Goal: Task Accomplishment & Management: Manage account settings

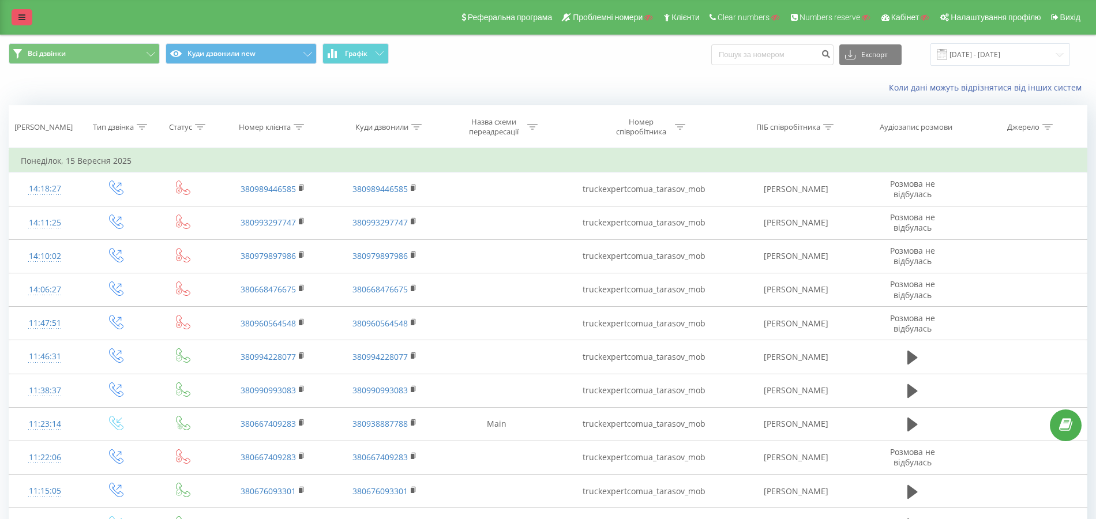
click at [22, 12] on link at bounding box center [22, 17] width 21 height 16
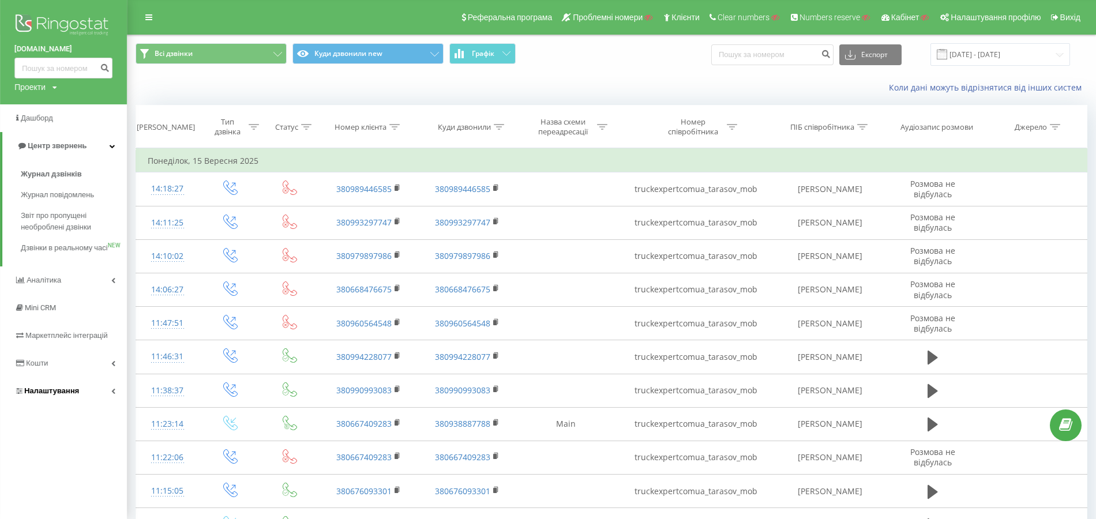
click at [50, 397] on span "Налаштування" at bounding box center [46, 391] width 65 height 12
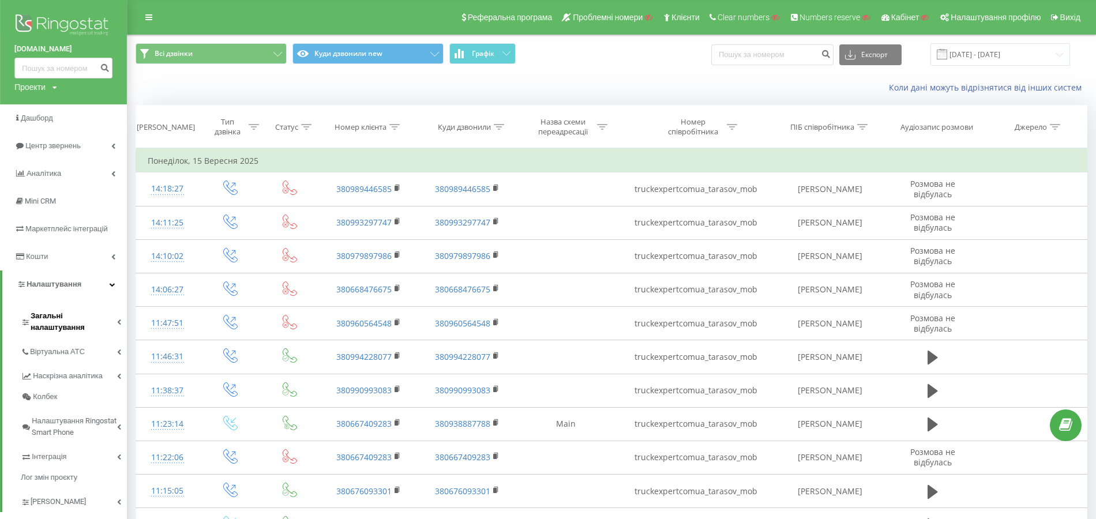
click at [75, 313] on span "Загальні налаштування" at bounding box center [74, 321] width 87 height 23
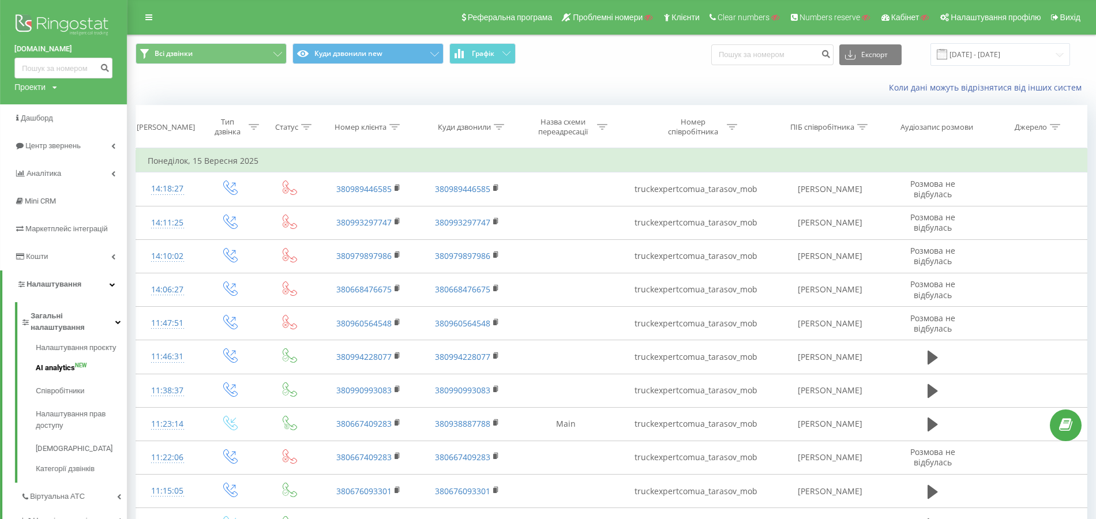
click at [67, 357] on link "AI analytics NEW" at bounding box center [81, 368] width 91 height 23
click at [69, 320] on span "Загальні налаштування" at bounding box center [73, 321] width 85 height 23
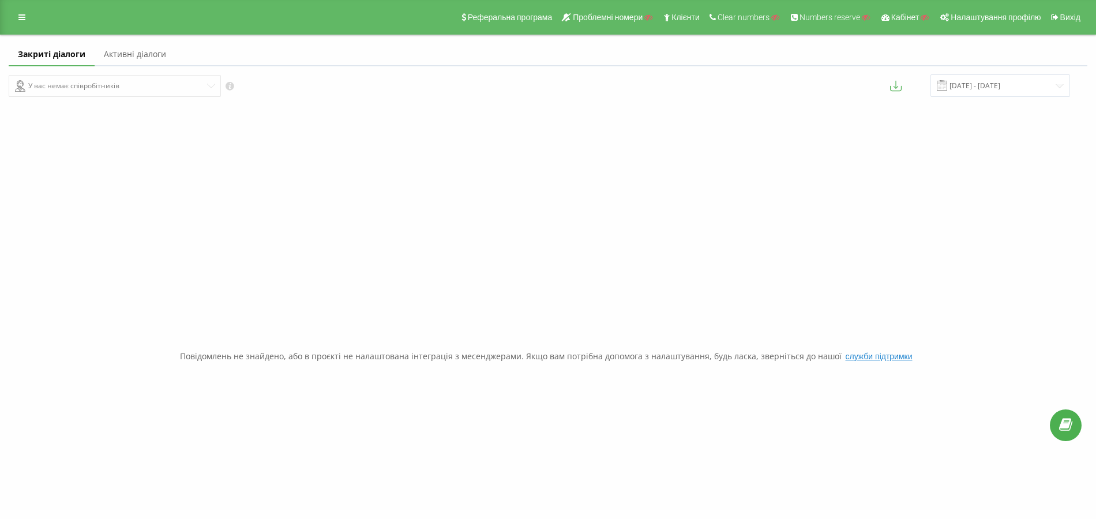
click at [27, 27] on div "Реферальна програма Проблемні номери Клієнти Clear numbers Numbers reserve Кабі…" at bounding box center [548, 17] width 1096 height 35
click at [24, 22] on link at bounding box center [22, 17] width 21 height 16
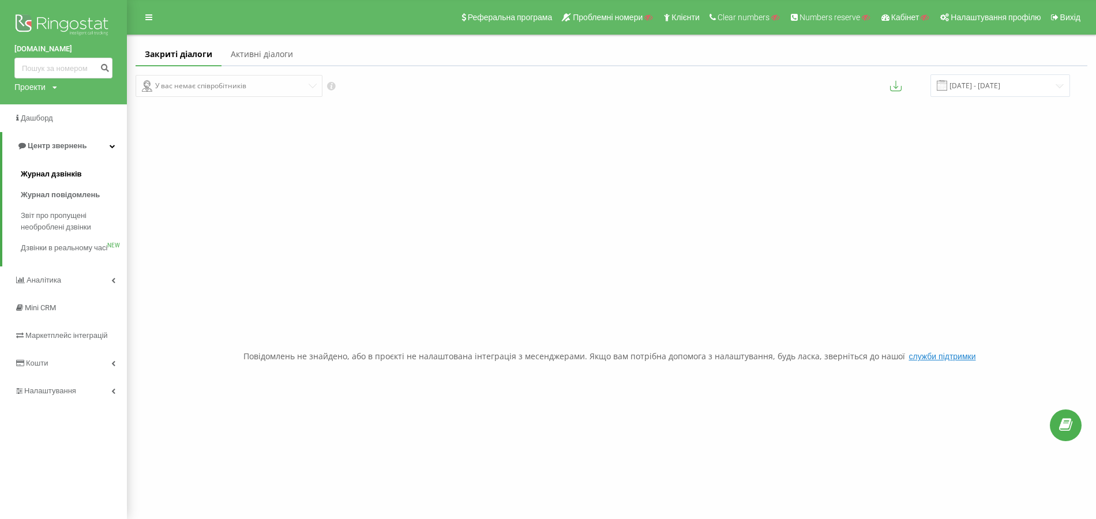
click at [70, 172] on span "Журнал дзвінків" at bounding box center [51, 174] width 61 height 12
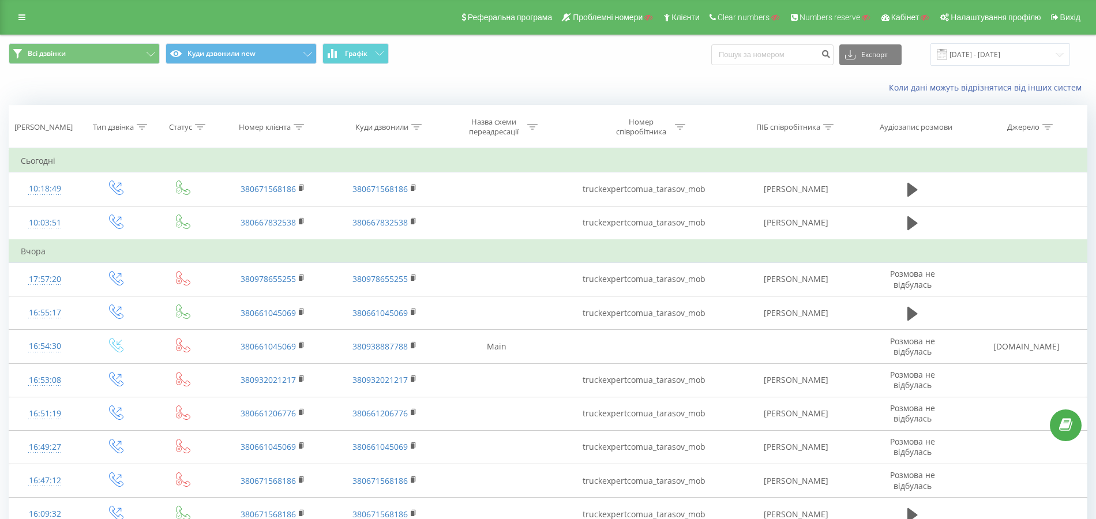
click at [8, 13] on div "Реферальна програма Проблемні номери Клієнти Clear numbers Numbers reserve Кабі…" at bounding box center [548, 17] width 1096 height 35
click at [21, 14] on icon at bounding box center [21, 17] width 7 height 8
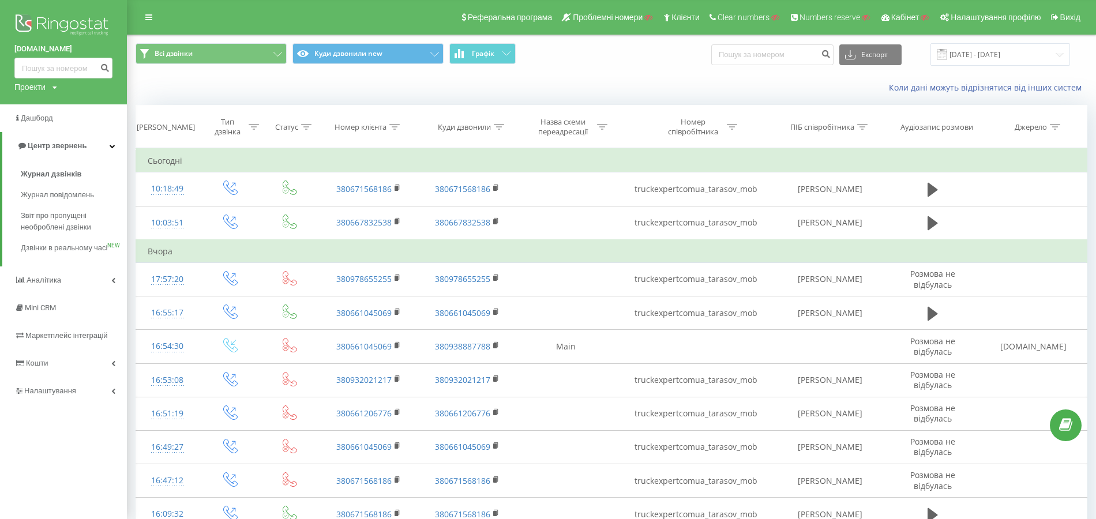
click at [25, 90] on div "Проекти" at bounding box center [29, 87] width 31 height 12
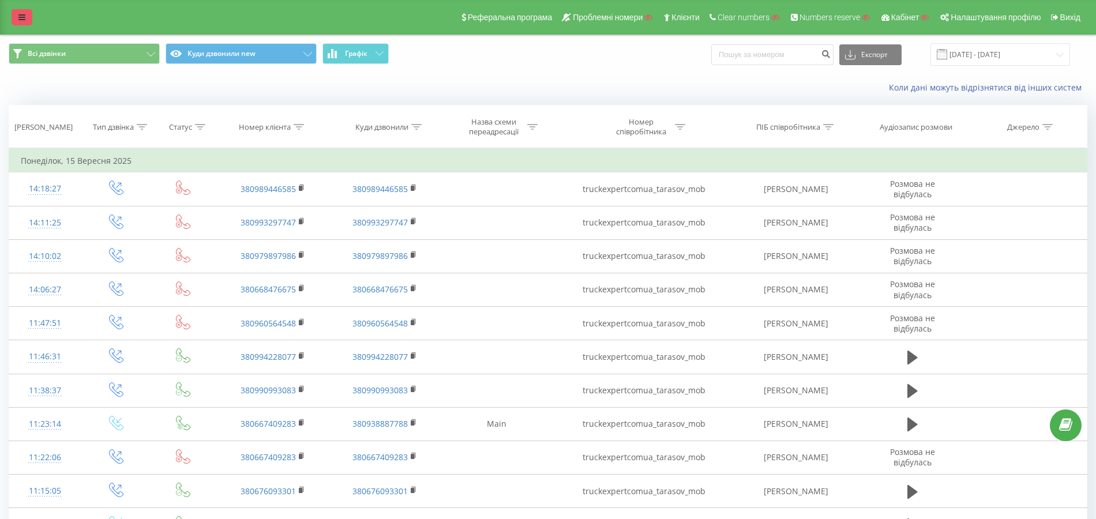
click at [22, 13] on link at bounding box center [22, 17] width 21 height 16
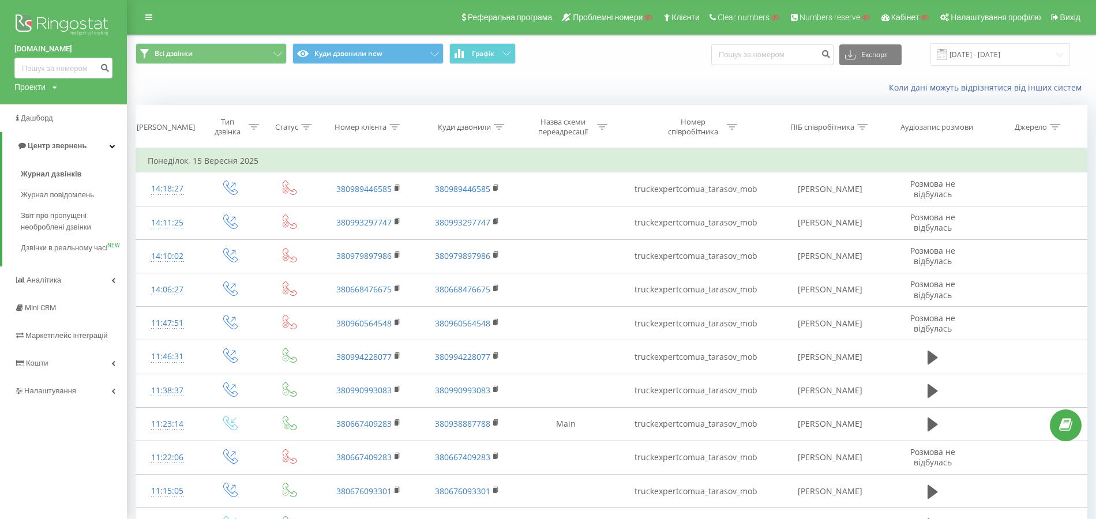
click at [36, 85] on div "Проекти" at bounding box center [29, 87] width 31 height 12
click at [50, 107] on input "text" at bounding box center [47, 104] width 58 height 17
paste input "dobrobut.com"
type input "dobrobut.com"
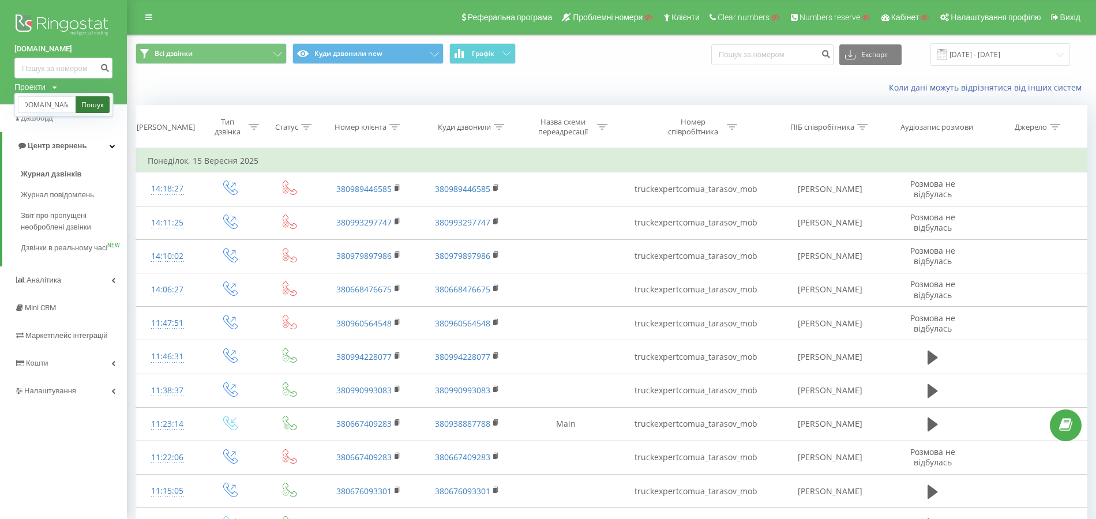
click at [103, 99] on link "Пошук" at bounding box center [93, 104] width 34 height 17
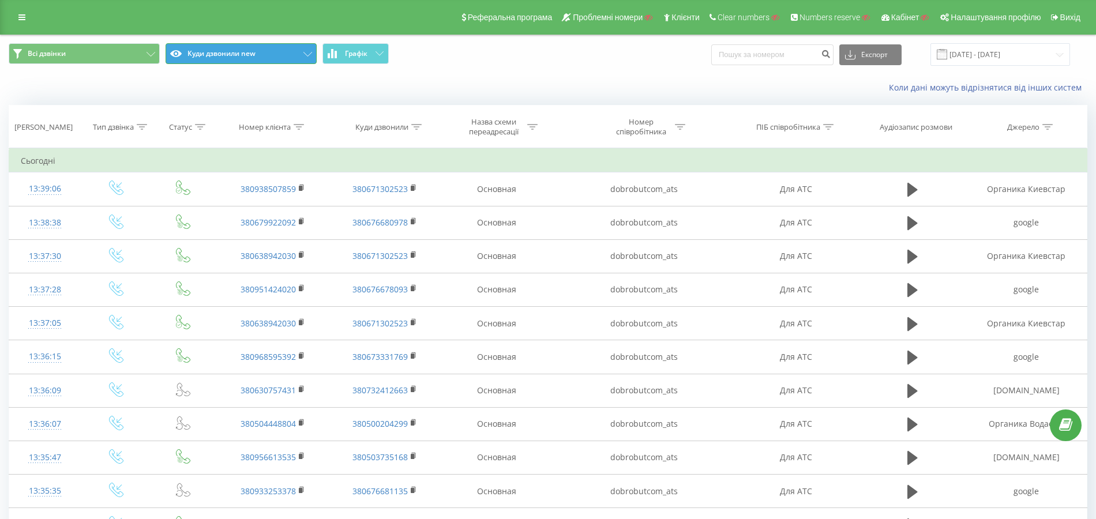
click at [261, 59] on button "Куди дзвонили new" at bounding box center [241, 53] width 151 height 21
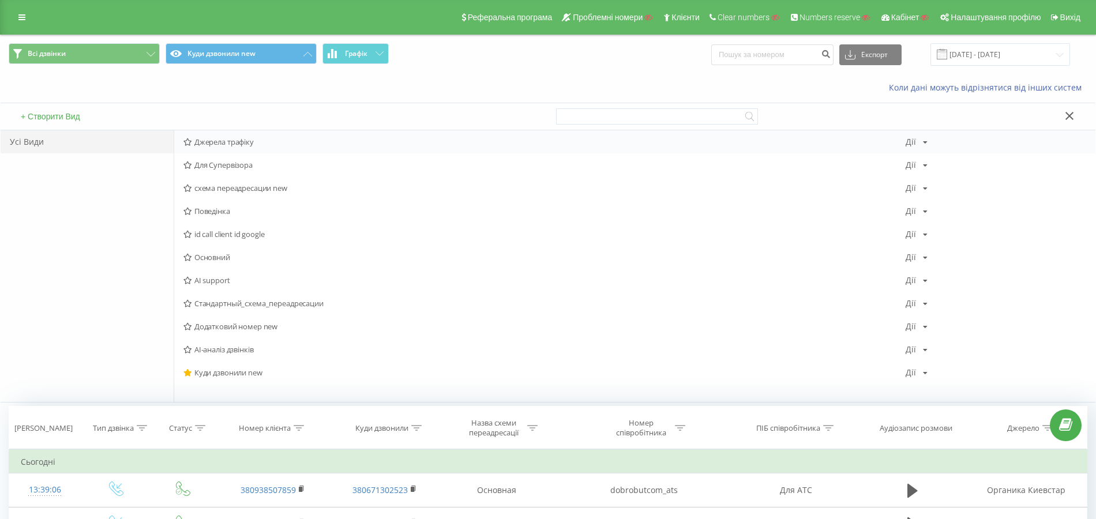
click at [243, 138] on span "Джерела трафіку" at bounding box center [544, 142] width 722 height 8
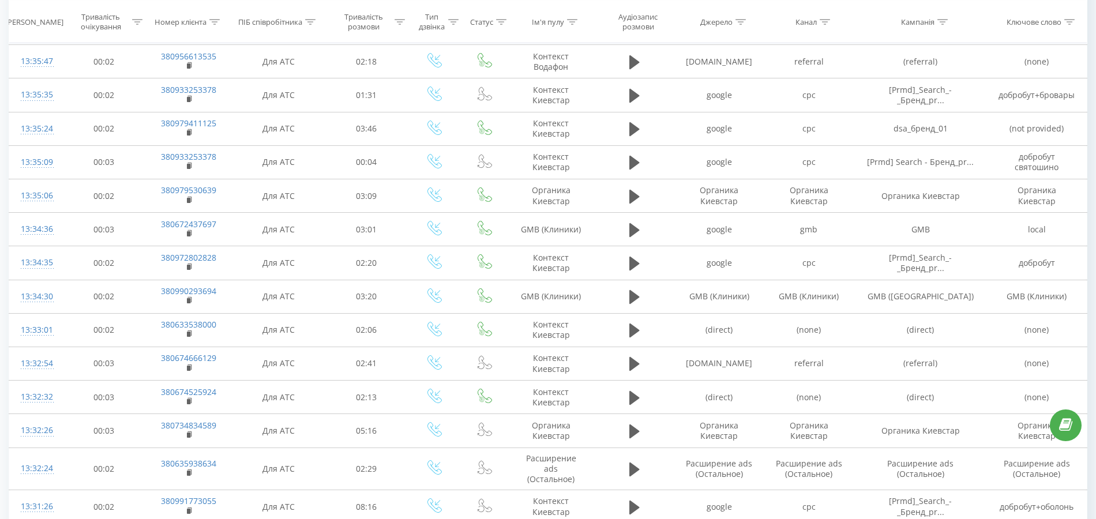
scroll to position [530, 0]
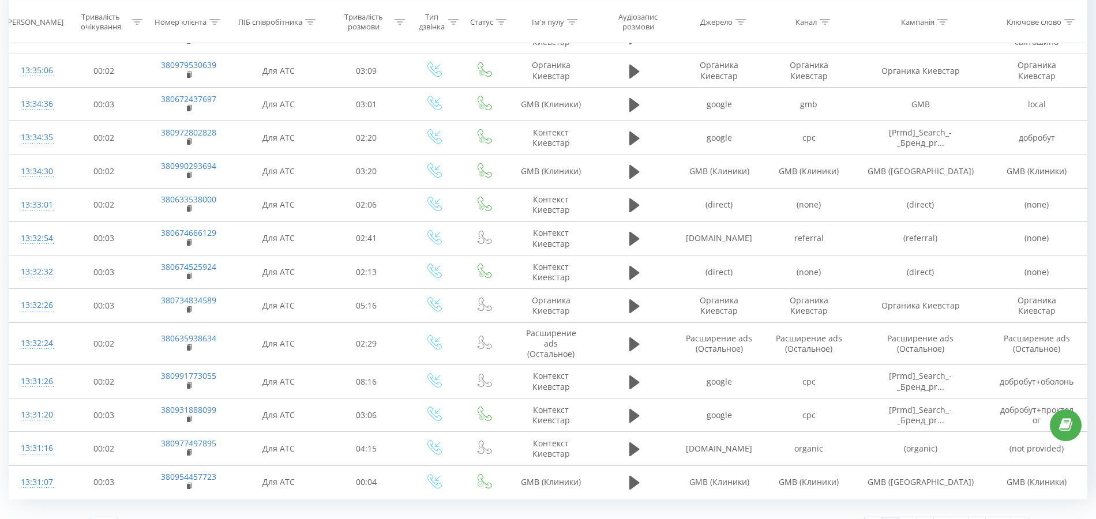
drag, startPoint x: 903, startPoint y: 502, endPoint x: 895, endPoint y: 496, distance: 9.8
click at [903, 517] on link "2" at bounding box center [907, 525] width 17 height 16
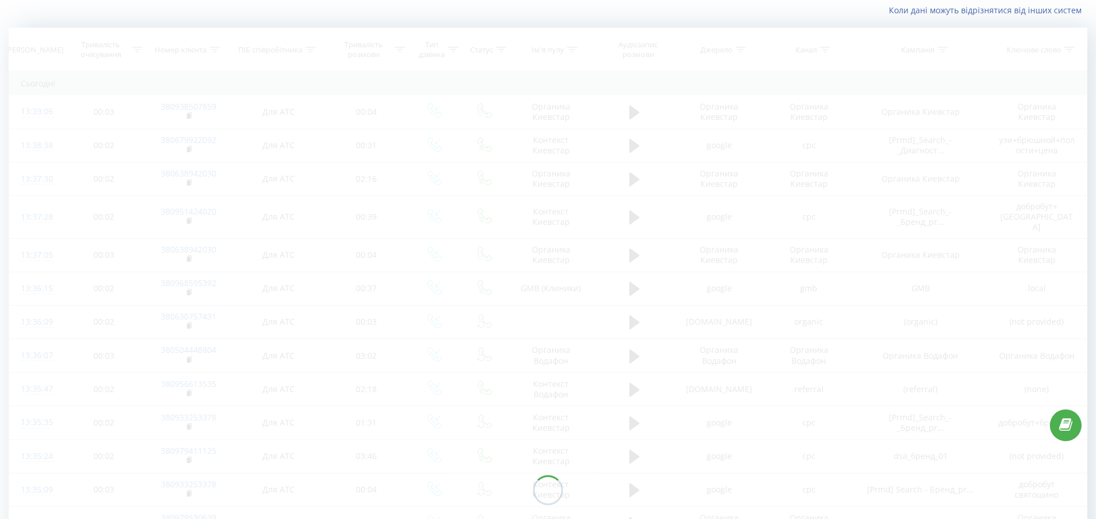
scroll to position [76, 0]
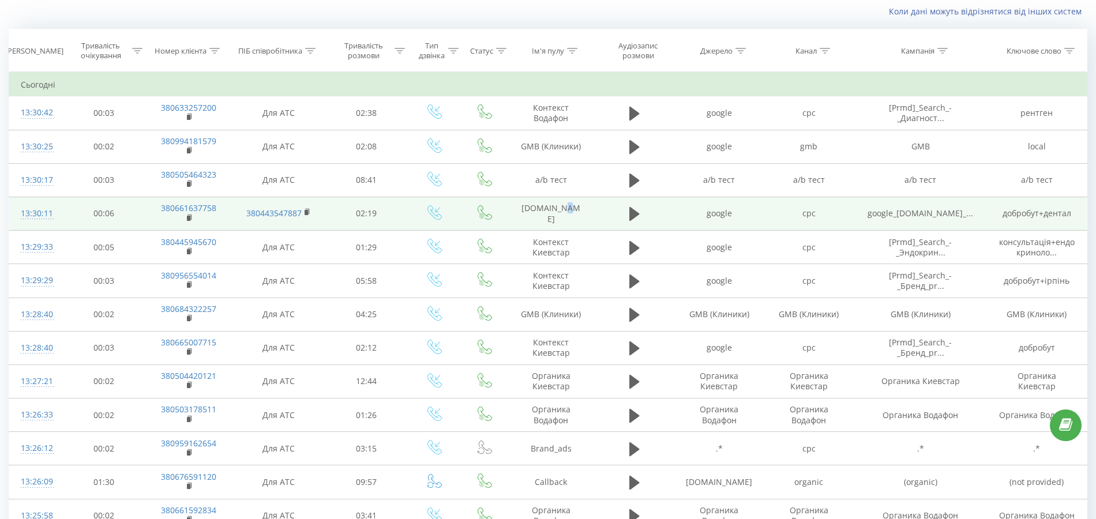
click at [561, 209] on td "ddc.dobrobut.com" at bounding box center [551, 213] width 87 height 33
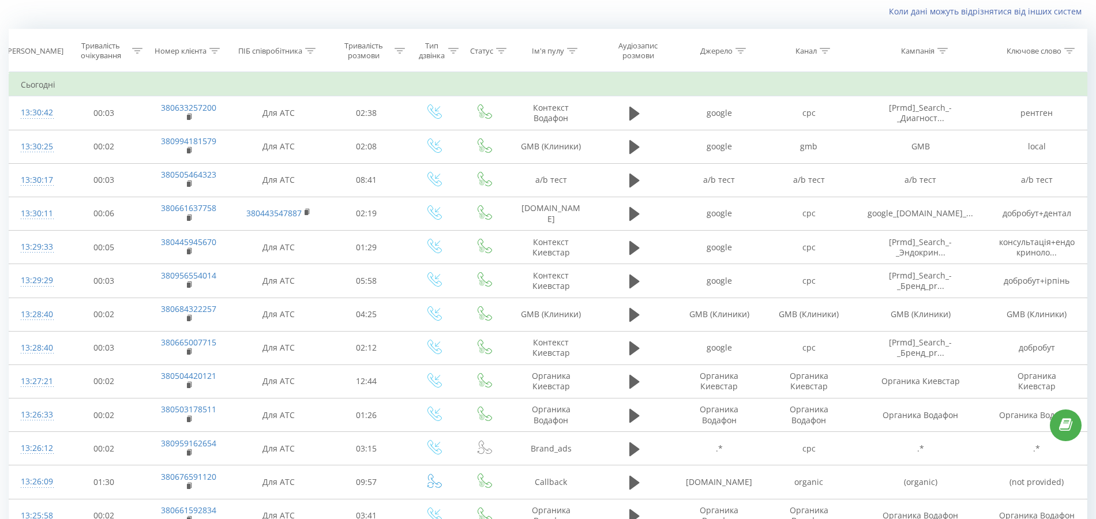
click at [574, 44] on th "Ім'я пулу" at bounding box center [551, 50] width 87 height 43
click at [575, 50] on icon at bounding box center [572, 51] width 10 height 6
click at [540, 133] on input "text" at bounding box center [552, 133] width 102 height 20
paste input "ddc.dobrobut.com"
type input "ddc.dobrobut.com"
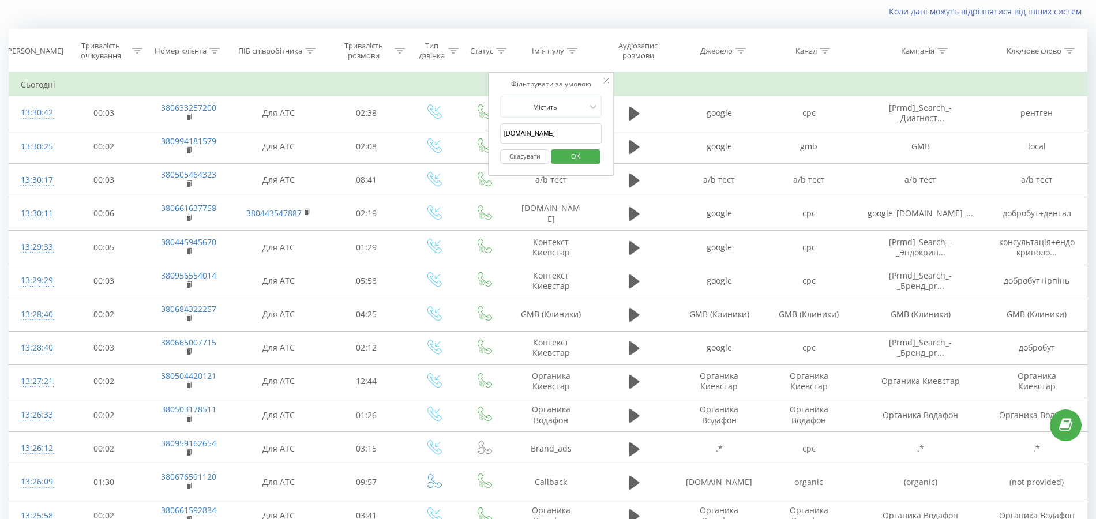
click at [571, 157] on span "OK" at bounding box center [576, 156] width 32 height 18
click at [0, 0] on div at bounding box center [0, 0] width 0 height 0
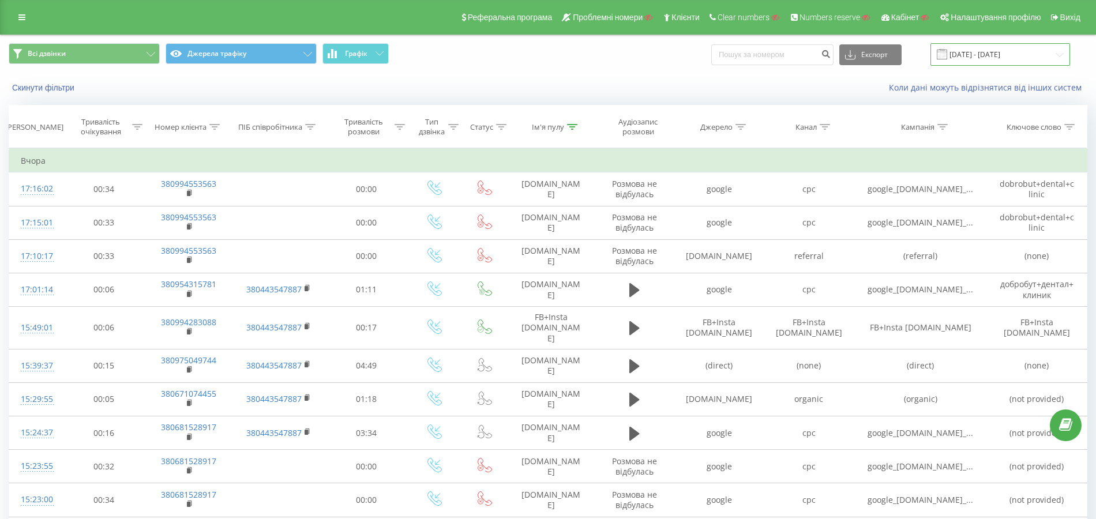
click at [1005, 54] on input "23.08.2025 - 23.09.2025" at bounding box center [1001, 54] width 140 height 22
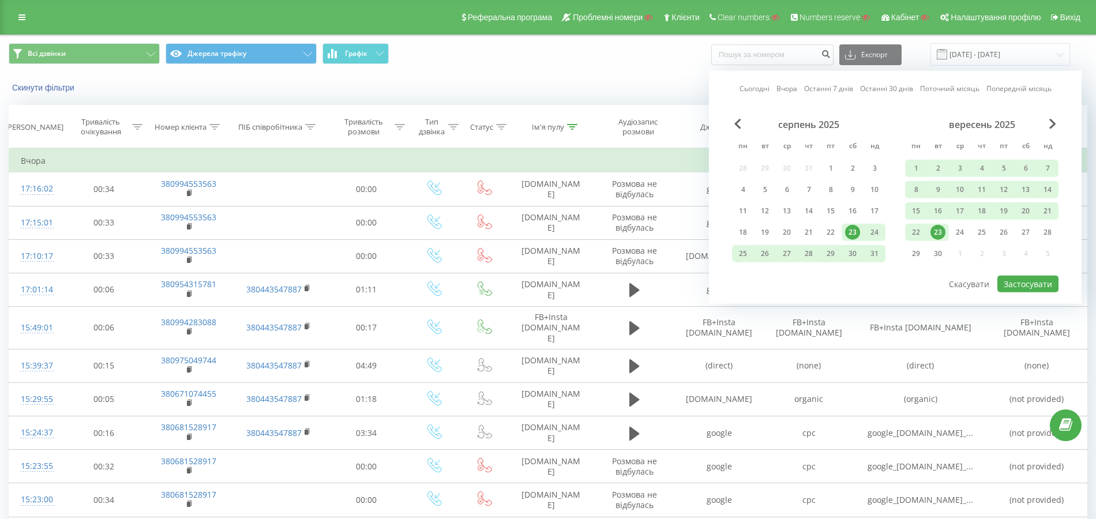
click at [839, 88] on link "Останні 7 днів" at bounding box center [828, 88] width 49 height 11
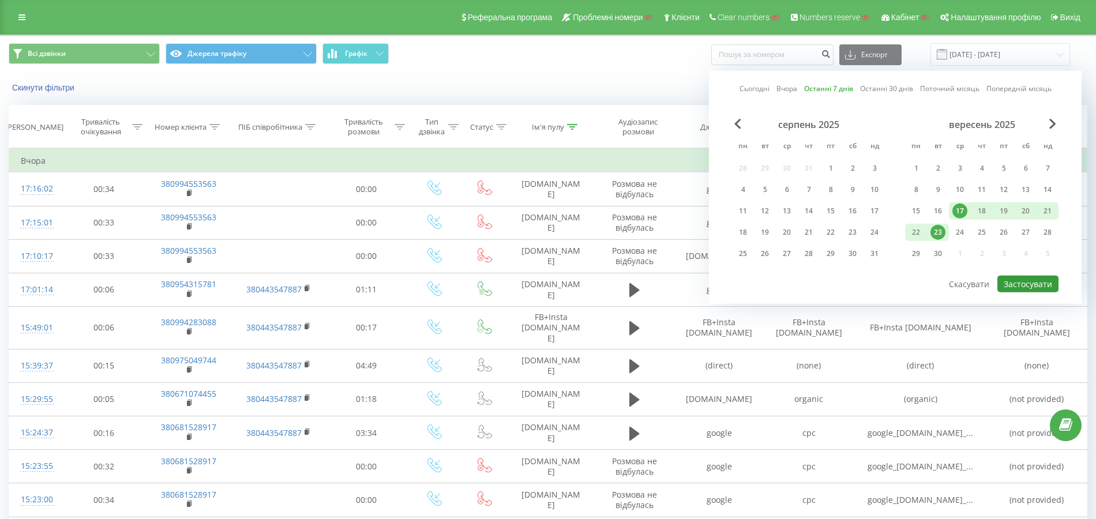
click at [1017, 280] on button "Застосувати" at bounding box center [1027, 284] width 61 height 17
type input "17.09.2025 - 23.09.2025"
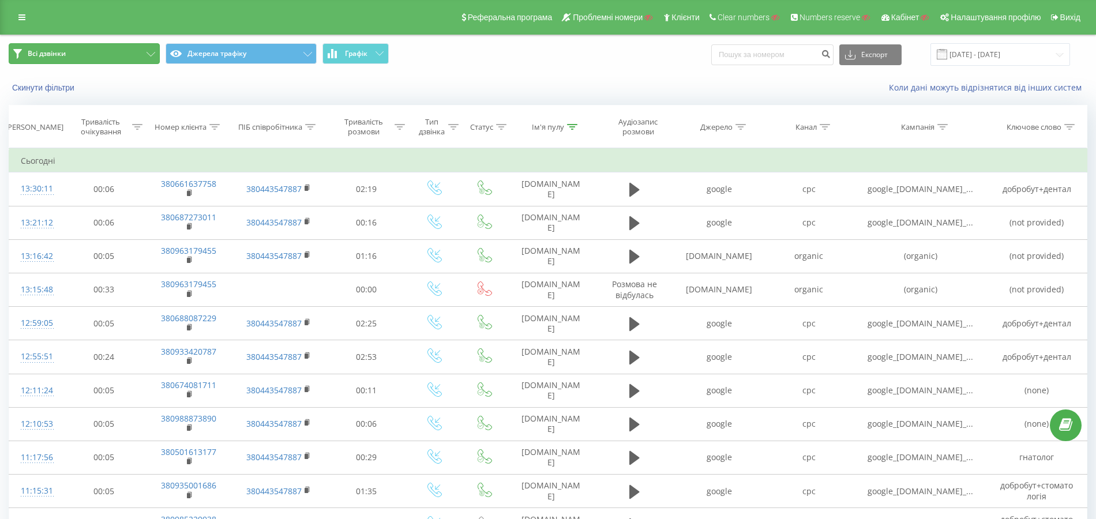
click at [94, 53] on button "Всі дзвінки" at bounding box center [84, 53] width 151 height 21
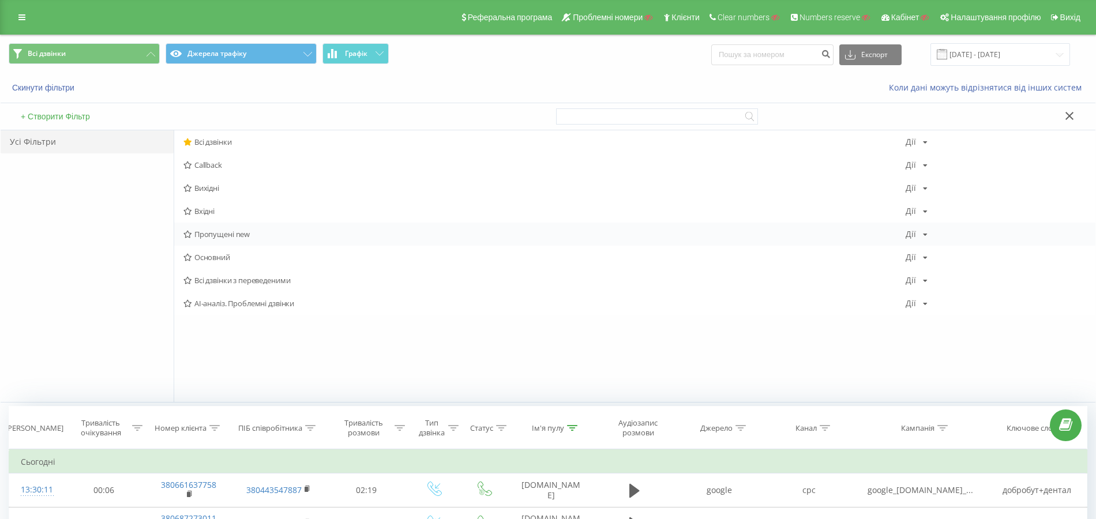
click at [216, 234] on span "Пропущені new" at bounding box center [544, 234] width 722 height 8
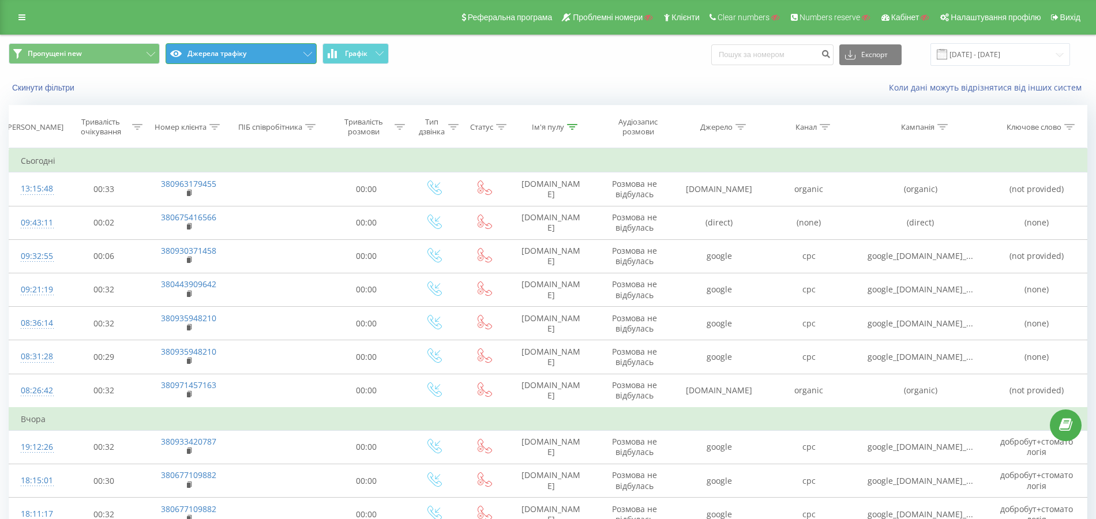
click at [269, 59] on button "Джерела трафіку" at bounding box center [241, 53] width 151 height 21
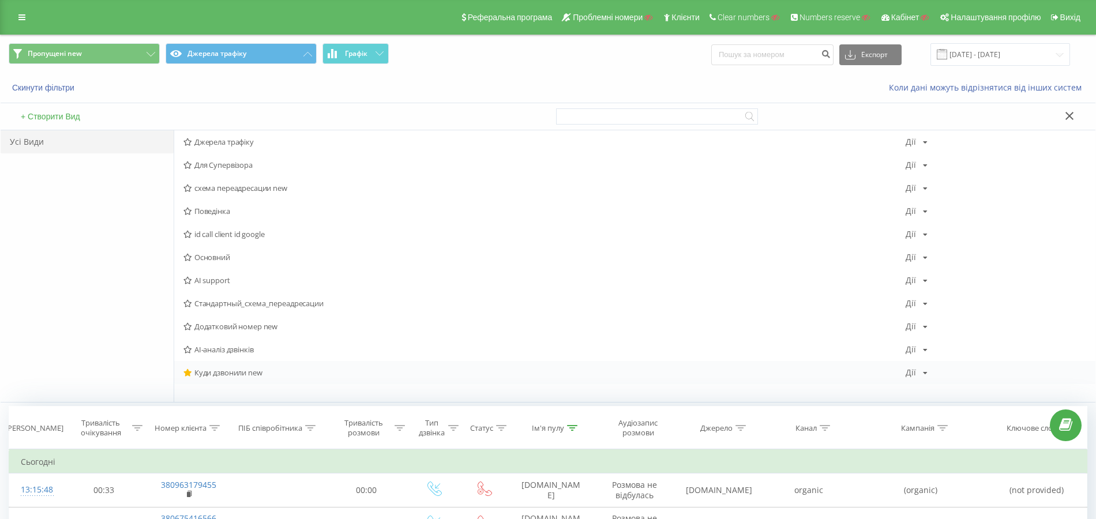
click at [232, 373] on span "Куди дзвонили new" at bounding box center [544, 373] width 722 height 8
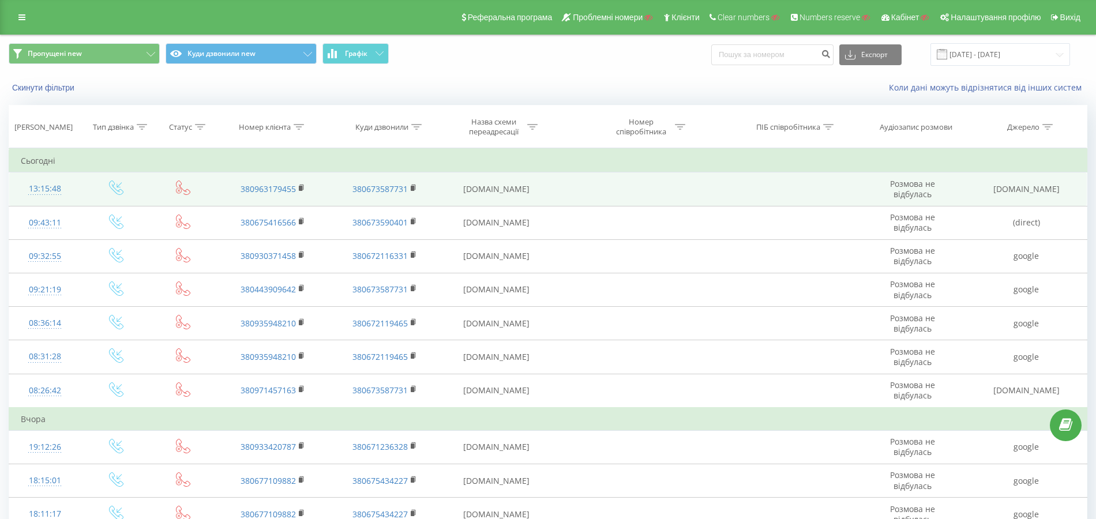
click at [503, 193] on td "ddc.dobrobut.com" at bounding box center [496, 188] width 117 height 33
copy td "ddc.dobrobut.com"
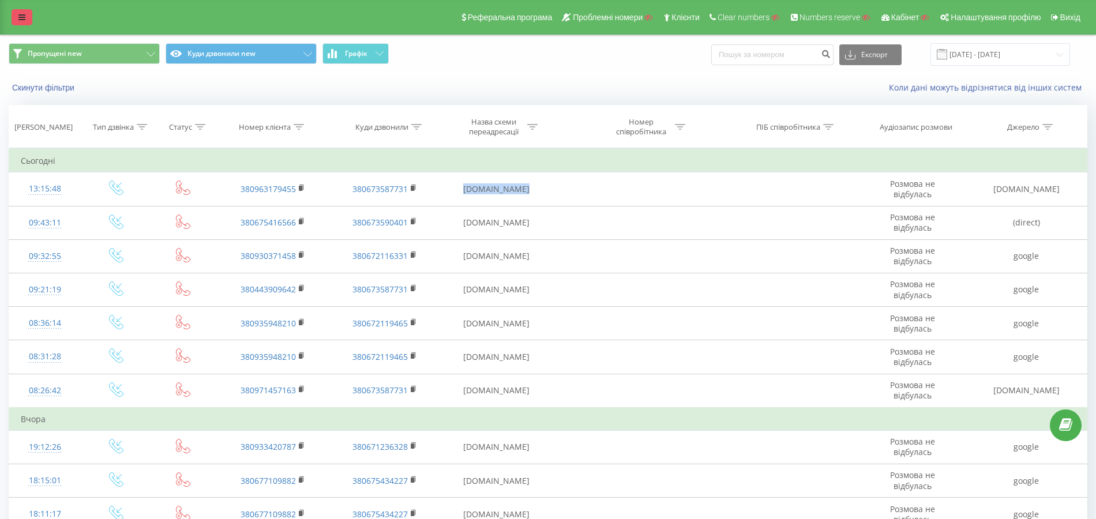
click at [25, 20] on icon at bounding box center [21, 17] width 7 height 8
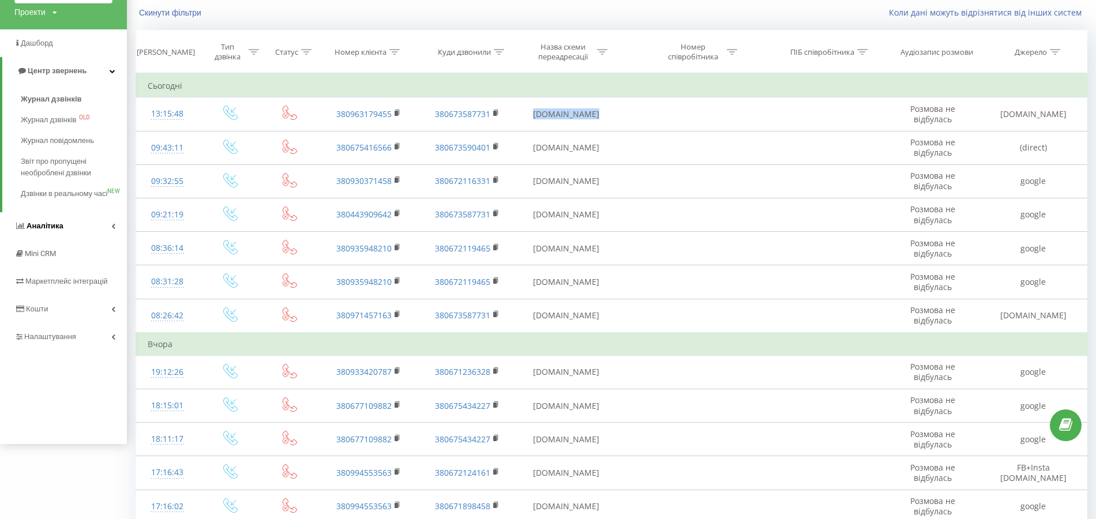
scroll to position [77, 0]
click at [69, 341] on span "Налаштування" at bounding box center [46, 335] width 65 height 12
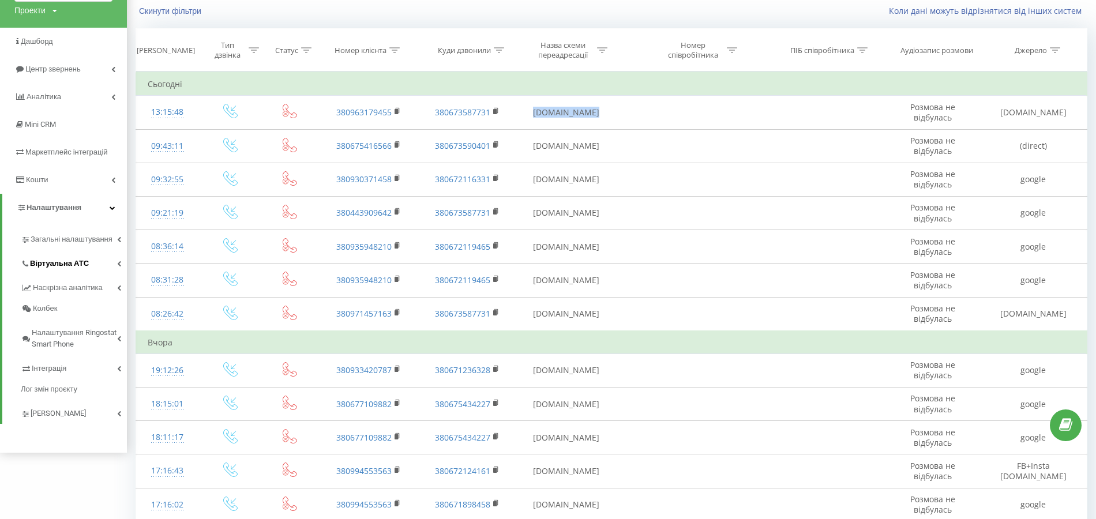
click at [67, 267] on span "Віртуальна АТС" at bounding box center [59, 264] width 59 height 12
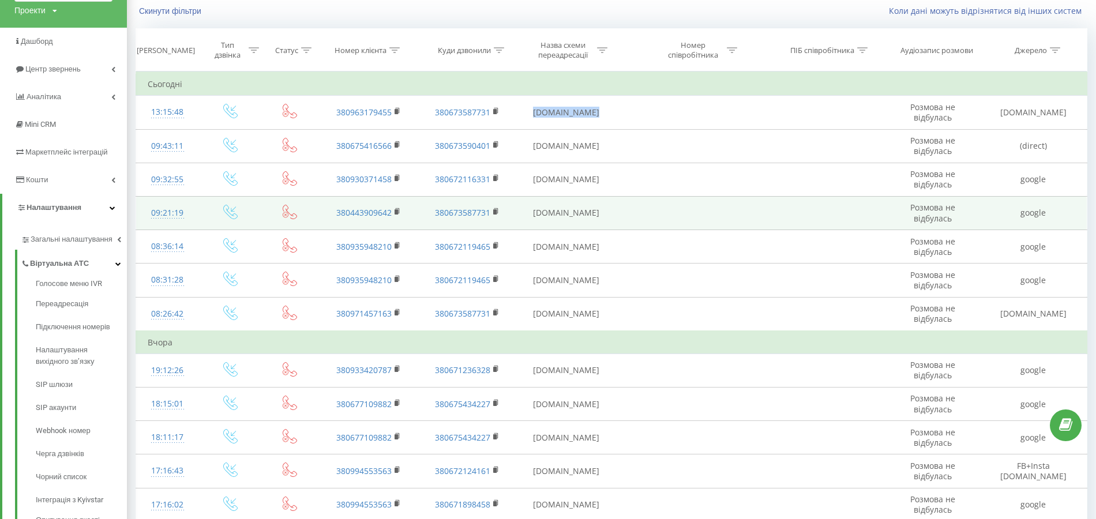
scroll to position [0, 0]
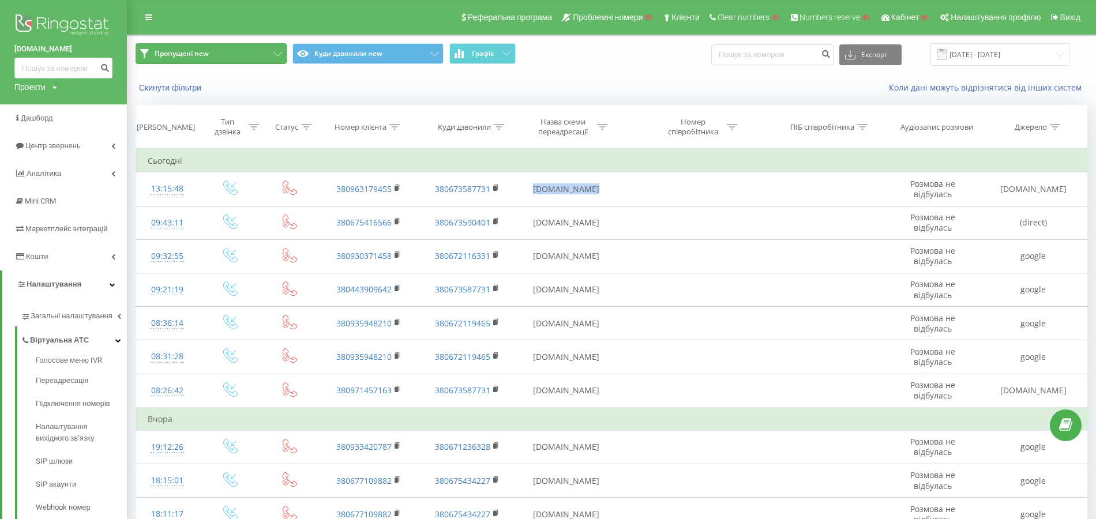
click at [239, 56] on button "Пропущені new" at bounding box center [211, 53] width 151 height 21
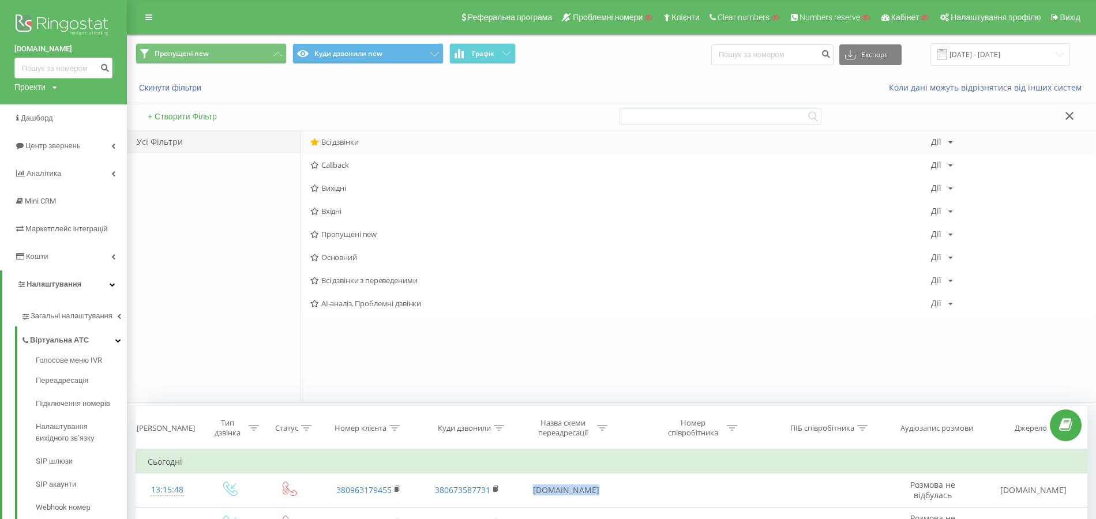
click at [354, 138] on span "Всі дзвінки" at bounding box center [620, 142] width 621 height 8
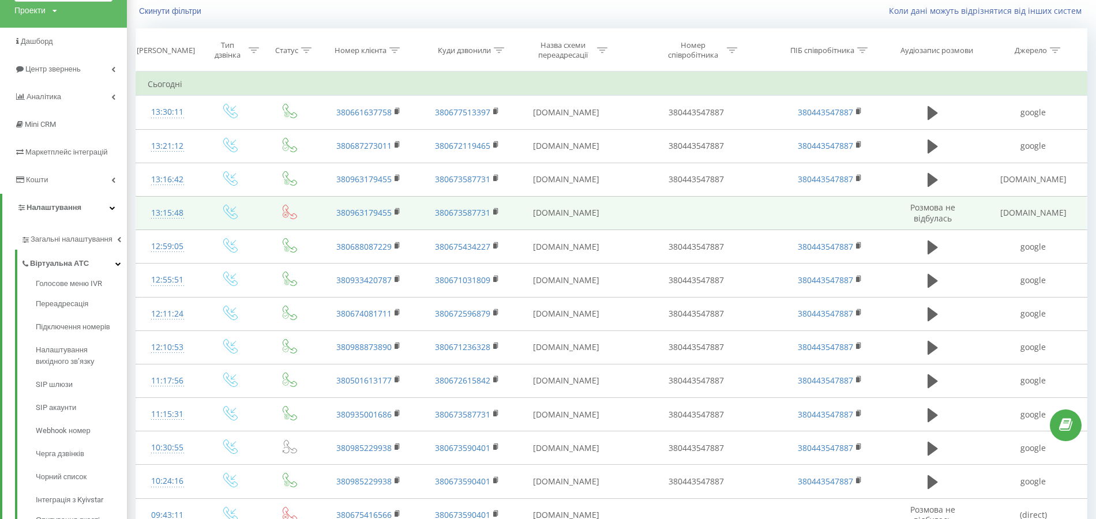
scroll to position [307, 0]
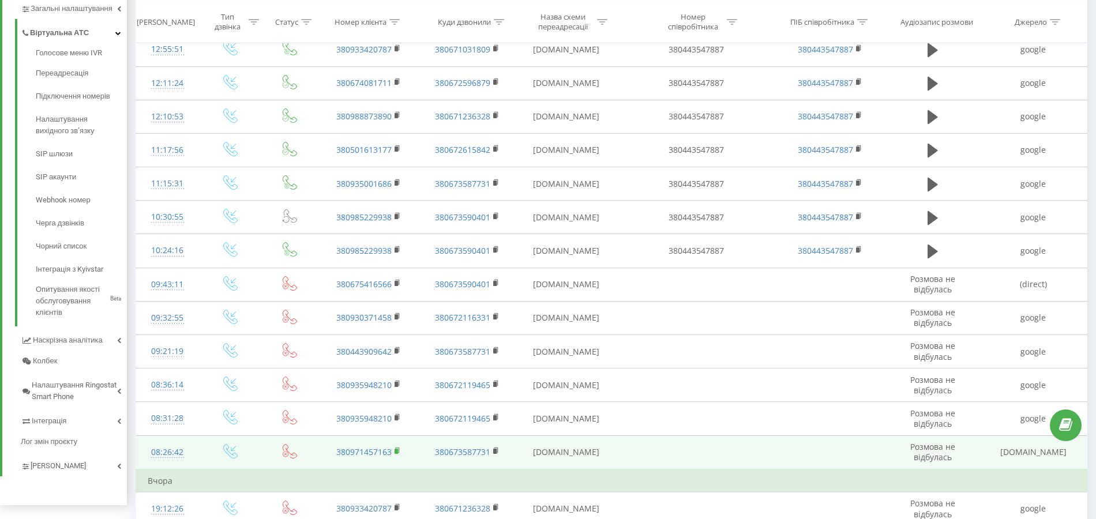
click at [395, 447] on icon at bounding box center [398, 451] width 6 height 8
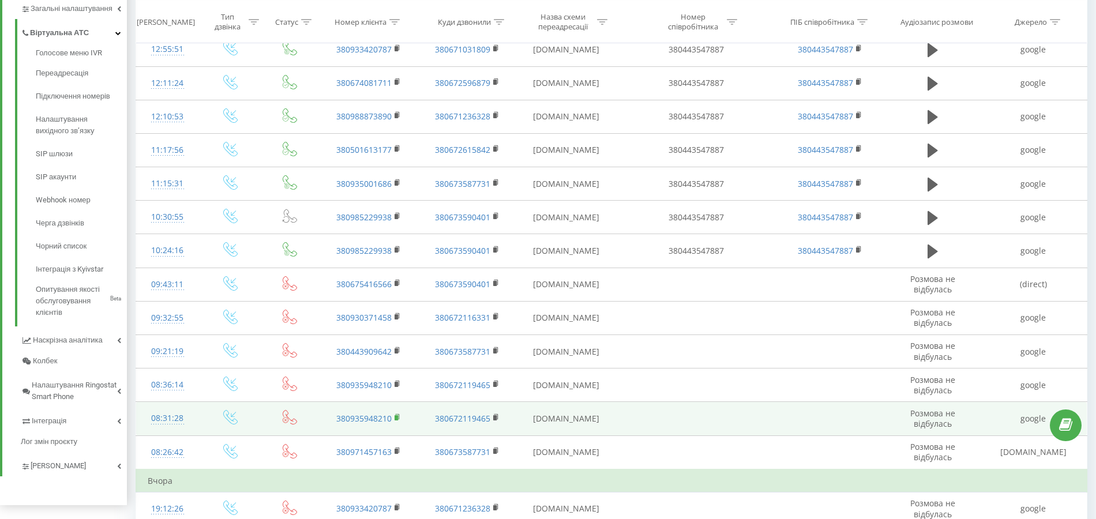
click at [397, 415] on rect at bounding box center [396, 417] width 3 height 5
click at [155, 412] on div "08:31:28" at bounding box center [168, 418] width 40 height 22
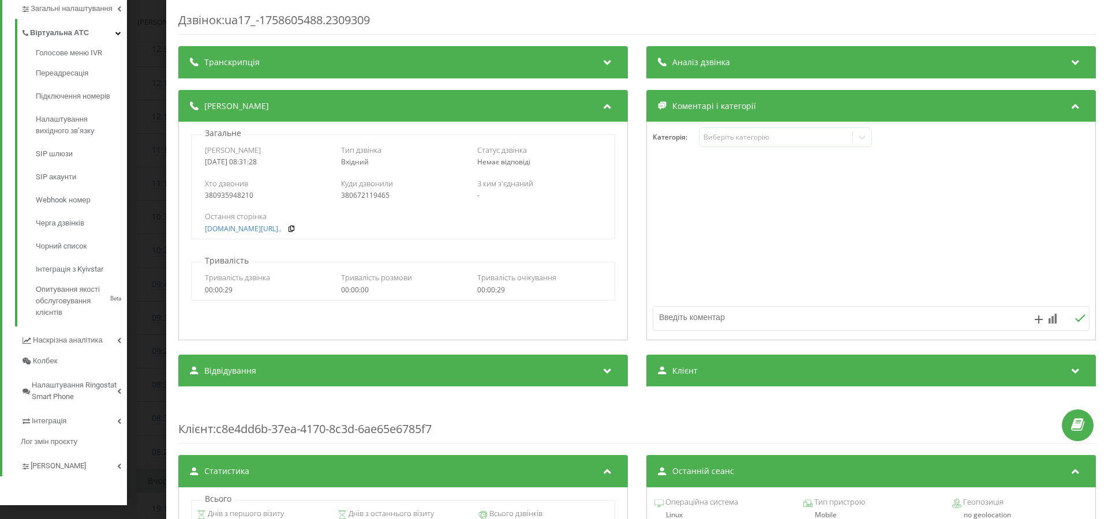
click at [159, 277] on div "Дзвінок : ua17_-1758605488.2309309 Транскрипція Для AI-аналізу майбутніх дзвінк…" at bounding box center [554, 259] width 1108 height 519
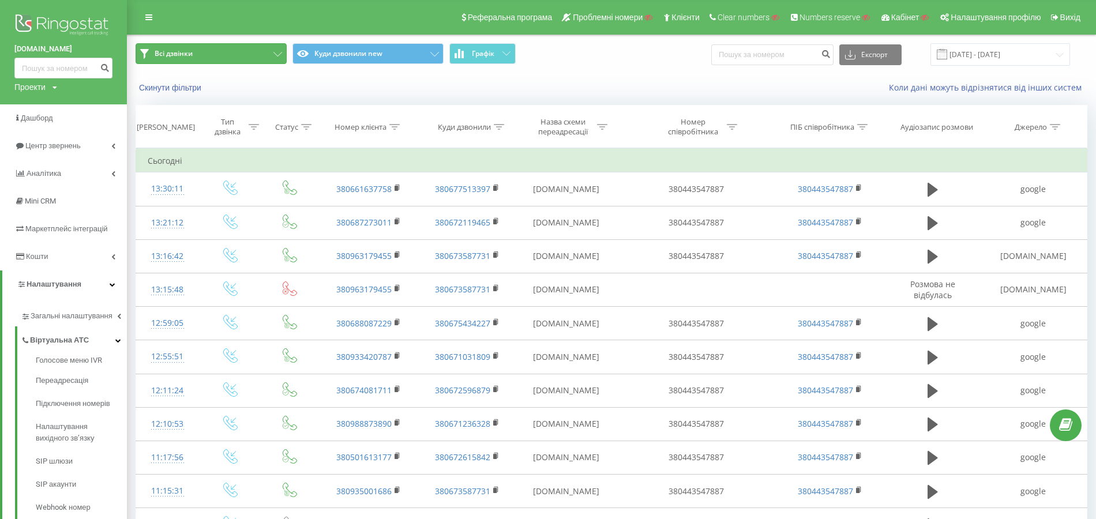
click at [243, 53] on button "Всі дзвінки" at bounding box center [211, 53] width 151 height 21
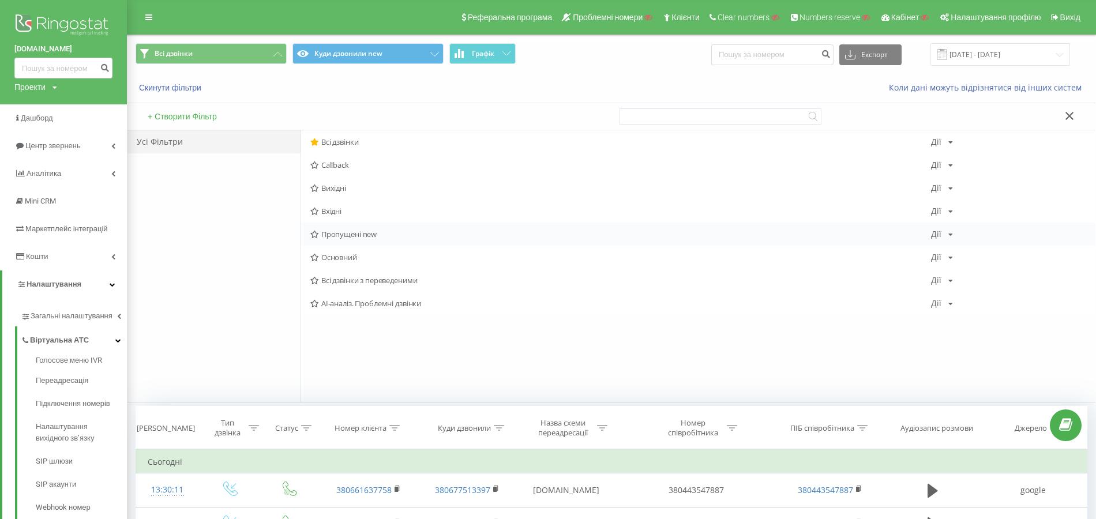
click at [348, 235] on span "Пропущені new" at bounding box center [620, 234] width 621 height 8
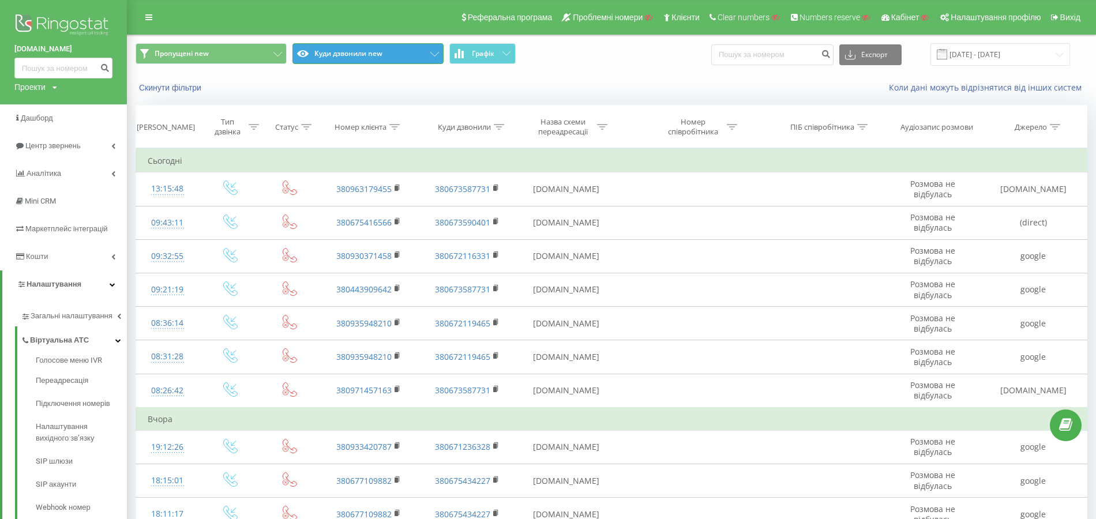
click at [355, 50] on button "Куди дзвонили new" at bounding box center [367, 53] width 151 height 21
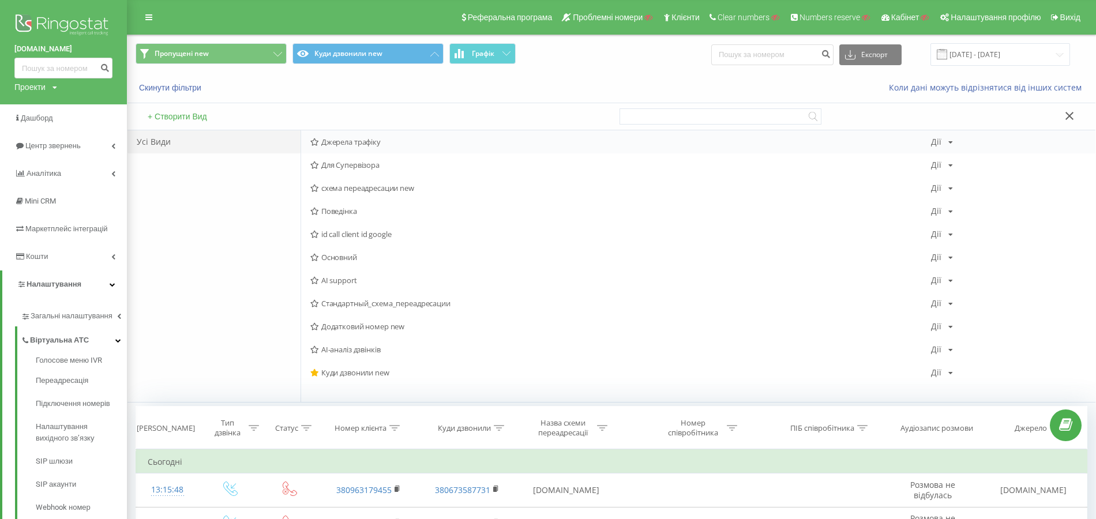
click at [350, 141] on span "Джерела трафіку" at bounding box center [620, 142] width 621 height 8
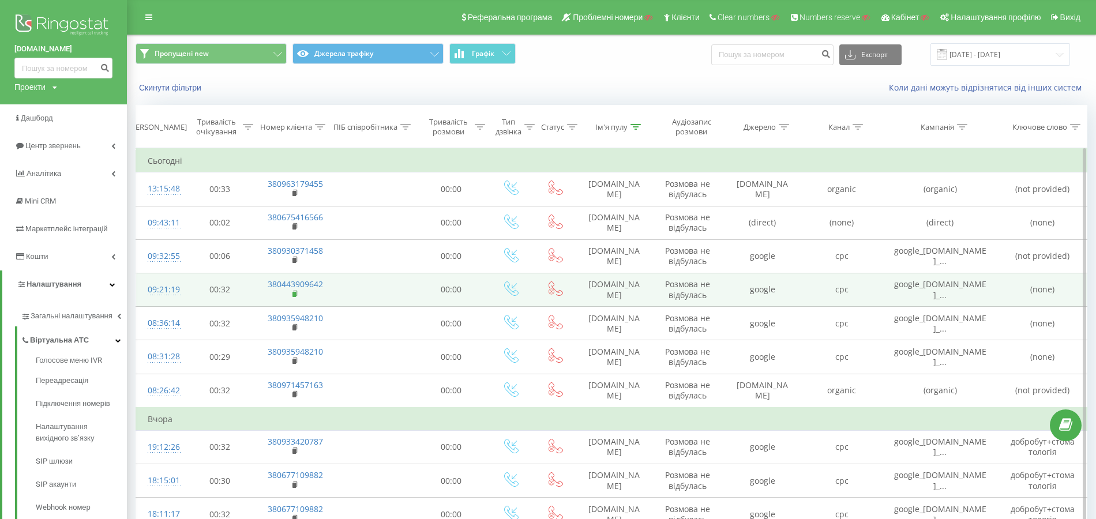
click at [294, 293] on rect at bounding box center [293, 294] width 3 height 5
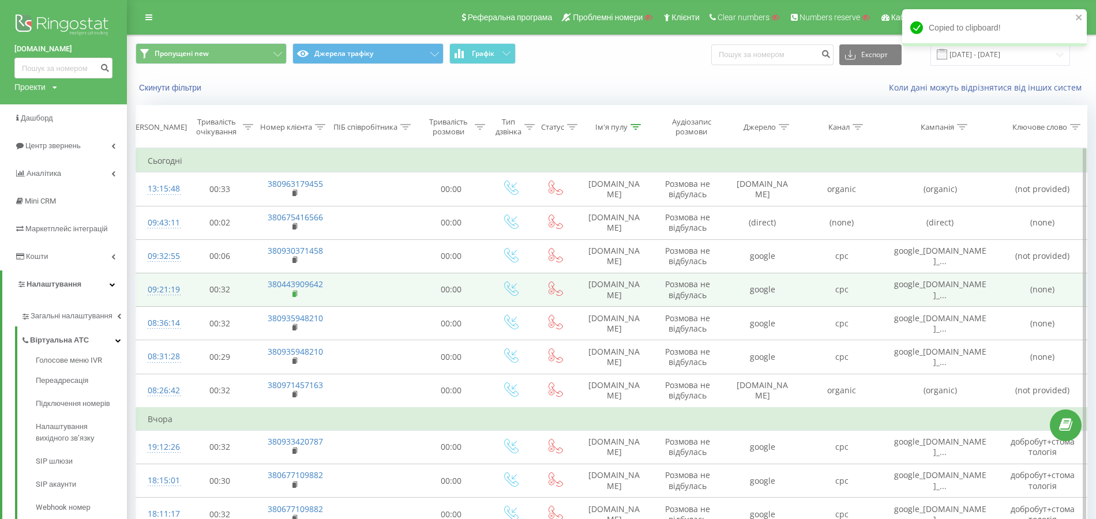
click at [296, 294] on rect at bounding box center [293, 294] width 3 height 5
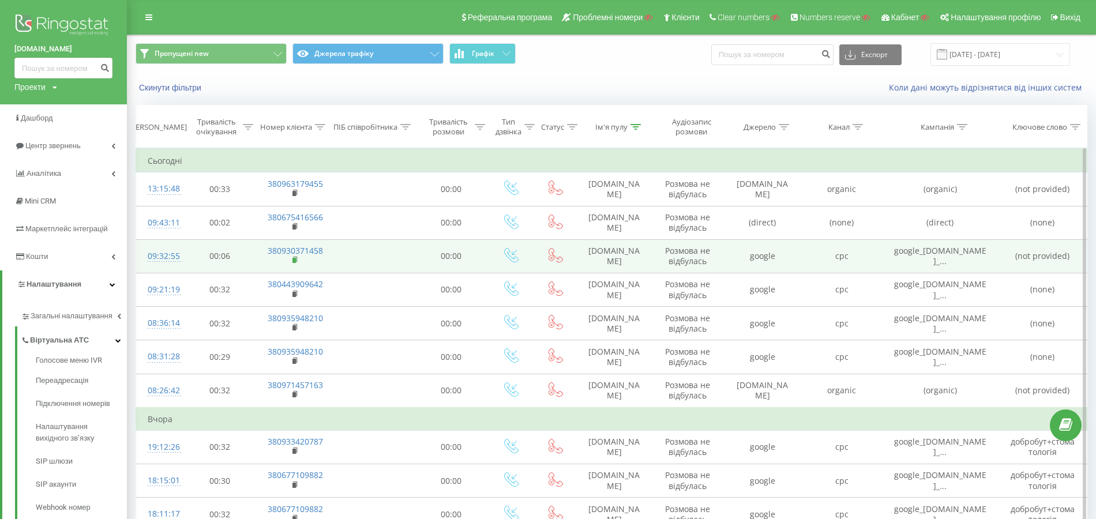
click at [294, 257] on icon at bounding box center [296, 259] width 4 height 5
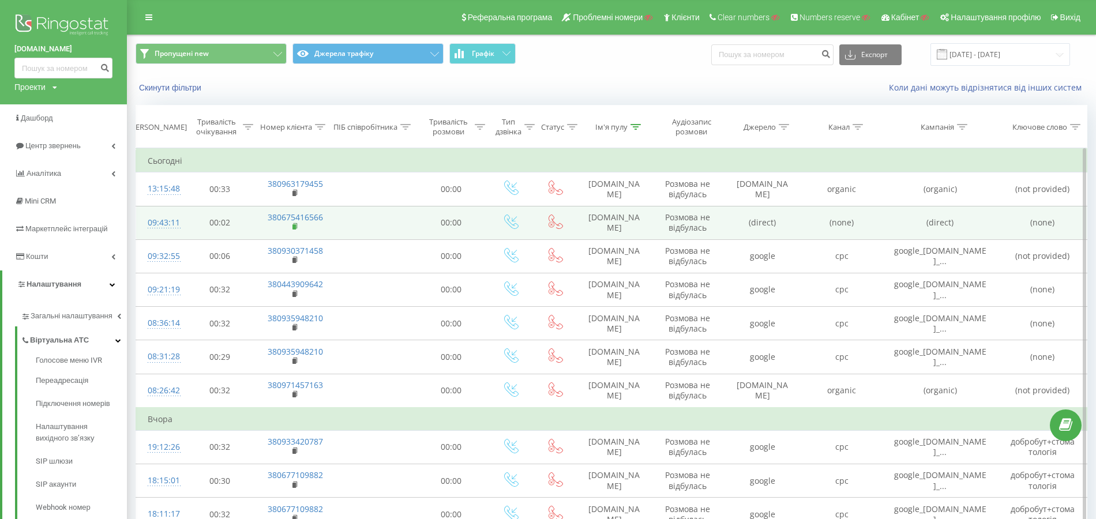
click at [293, 224] on rect at bounding box center [293, 226] width 3 height 5
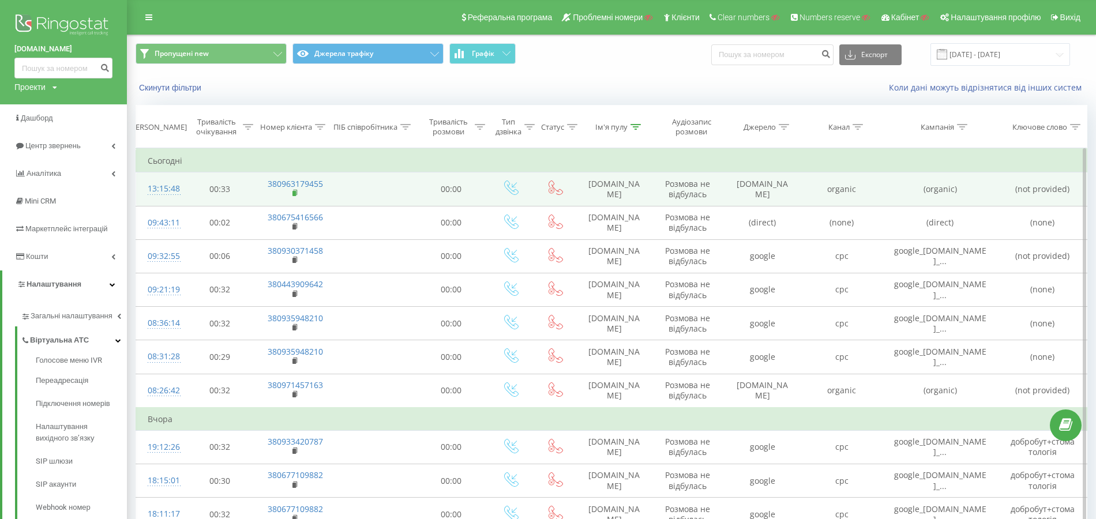
click at [294, 191] on rect at bounding box center [293, 193] width 3 height 5
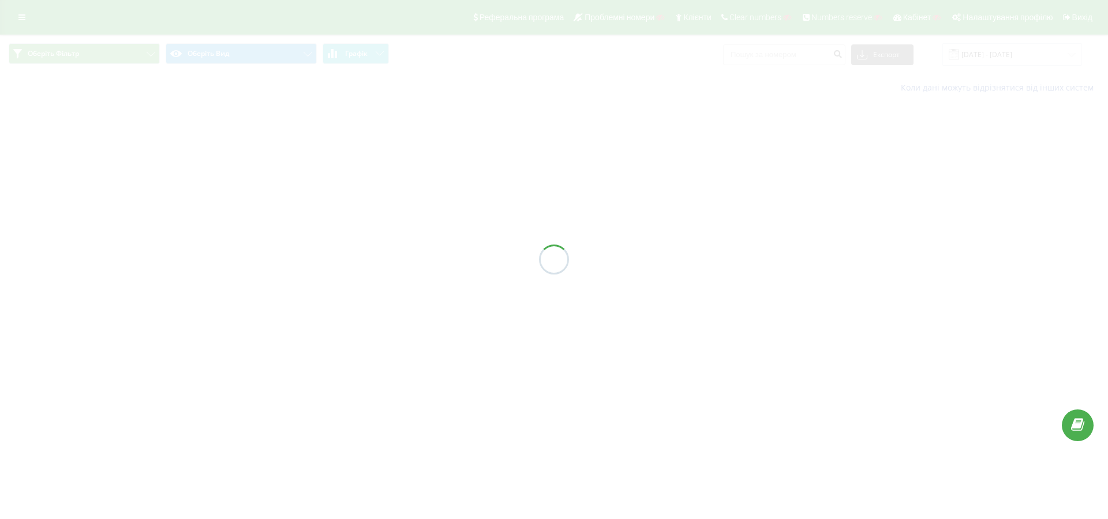
click at [26, 21] on div at bounding box center [554, 259] width 1108 height 519
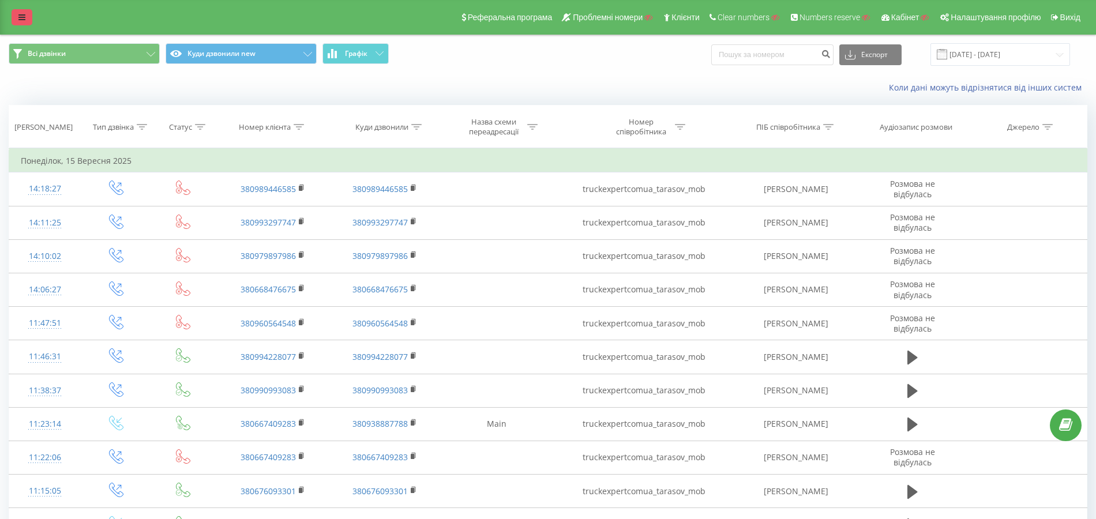
click at [21, 20] on icon at bounding box center [21, 17] width 7 height 8
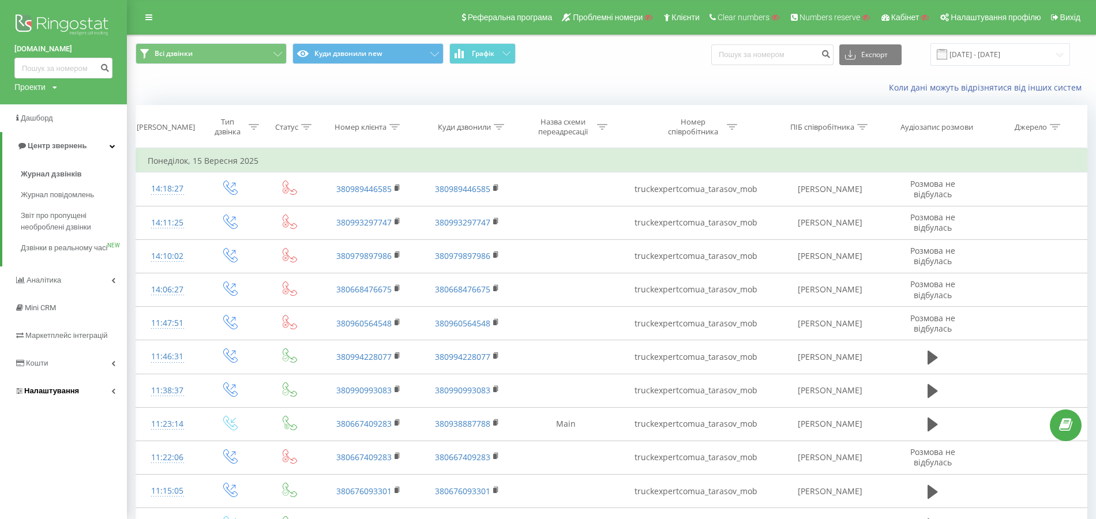
click at [52, 395] on span "Налаштування" at bounding box center [51, 391] width 55 height 9
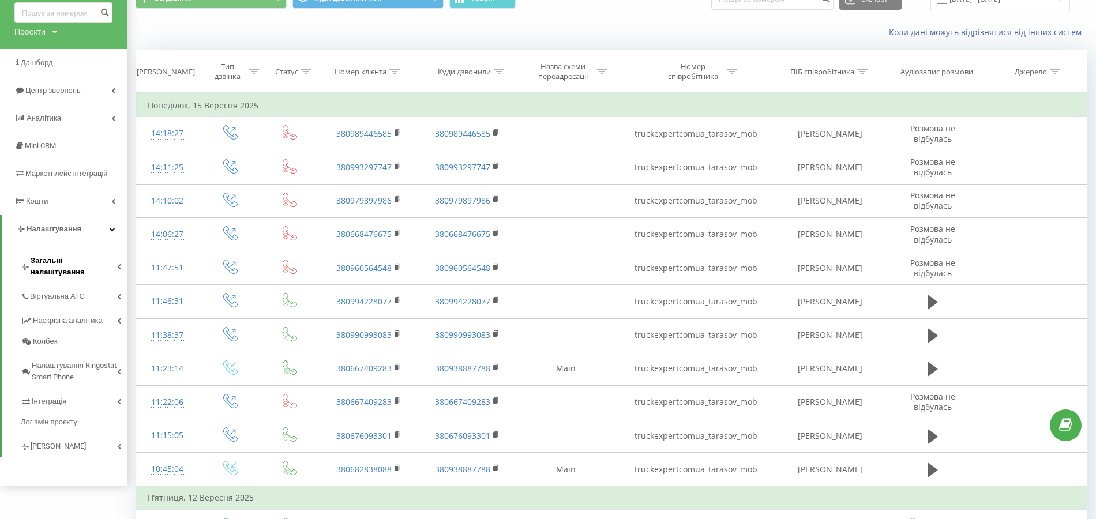
scroll to position [231, 0]
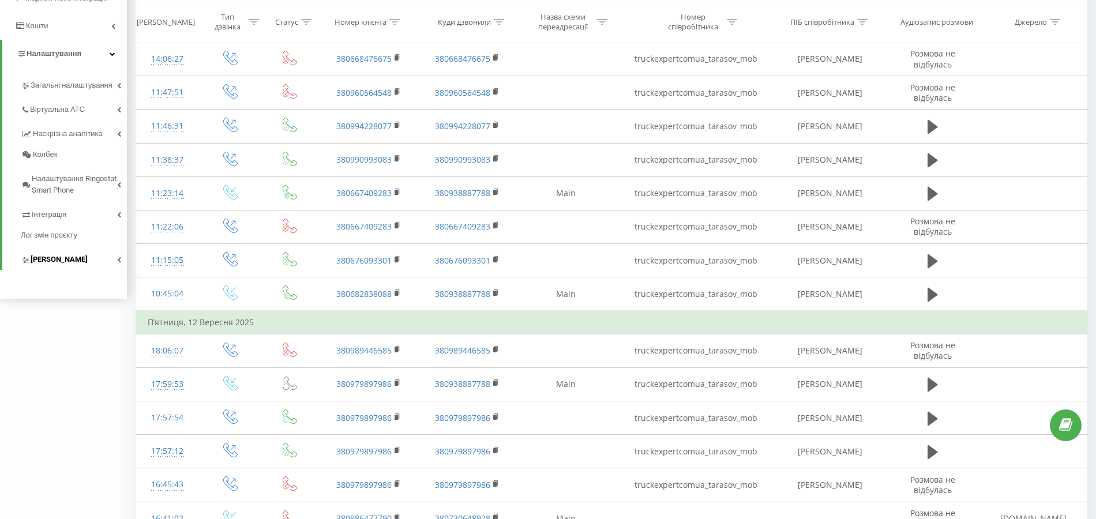
click at [57, 250] on link "[PERSON_NAME]" at bounding box center [74, 258] width 106 height 24
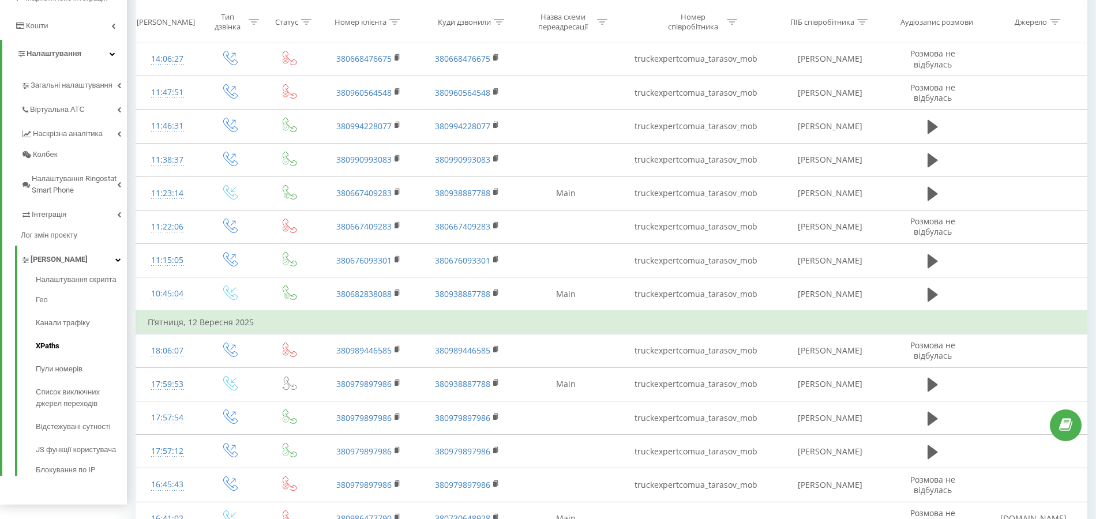
click at [54, 350] on span "XPaths" at bounding box center [48, 346] width 24 height 12
